Goal: Task Accomplishment & Management: Manage account settings

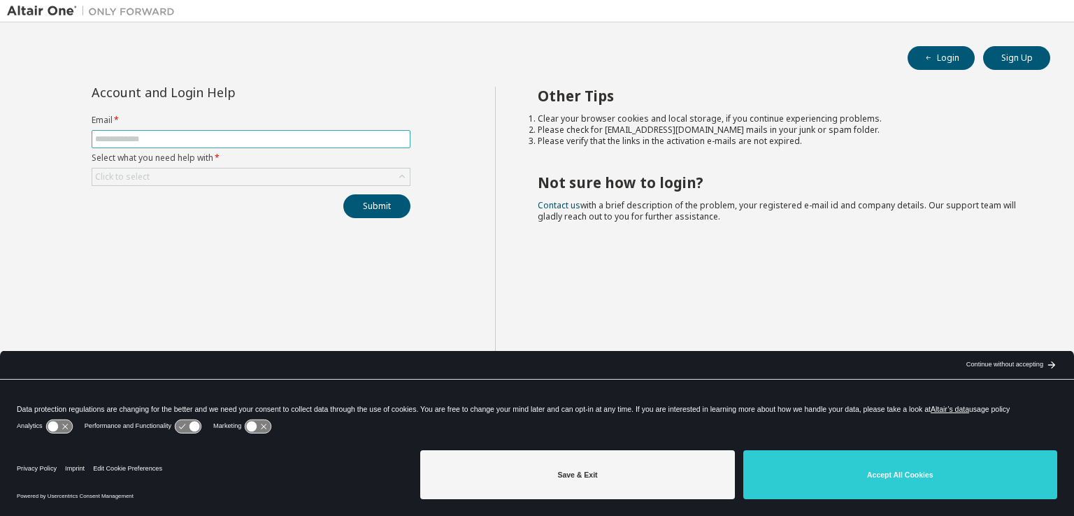
click at [216, 131] on span at bounding box center [251, 139] width 319 height 18
click at [215, 138] on input "text" at bounding box center [251, 139] width 312 height 11
type input "**********"
click at [264, 180] on div "Click to select" at bounding box center [251, 177] width 318 height 17
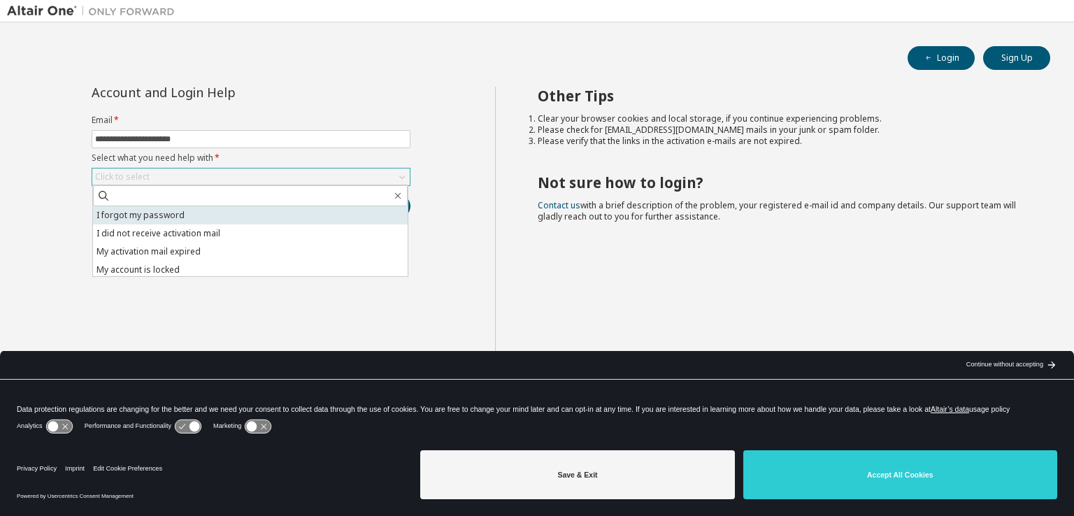
click at [248, 214] on li "I forgot my password" at bounding box center [250, 215] width 315 height 18
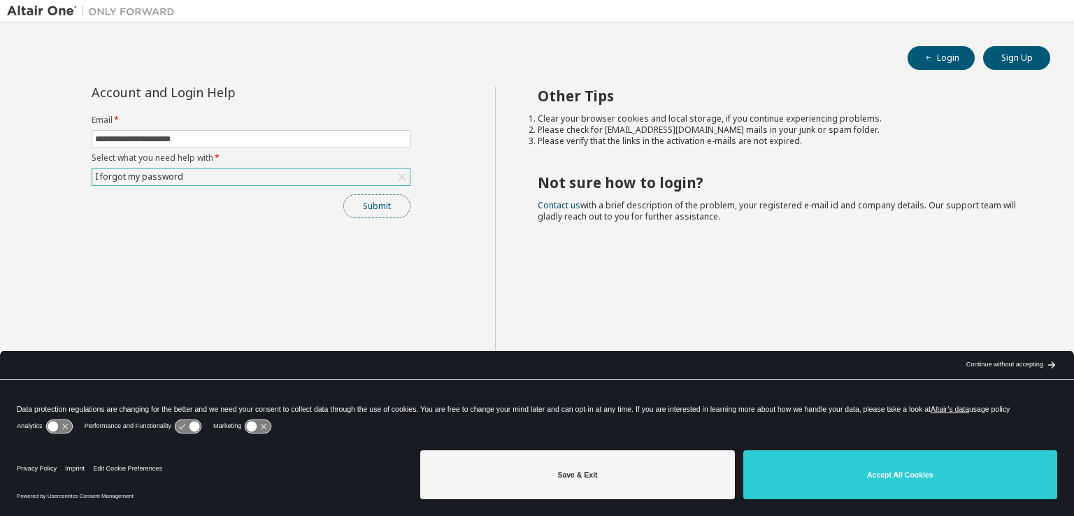
click at [360, 205] on button "Submit" at bounding box center [376, 206] width 67 height 24
click at [393, 211] on button "Submit" at bounding box center [376, 206] width 67 height 24
